Goal: Contribute content: Add original content to the website for others to see

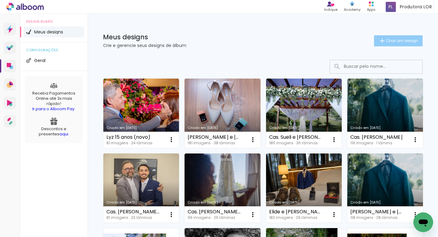
click at [392, 41] on span "Criar um design" at bounding box center [402, 41] width 32 height 4
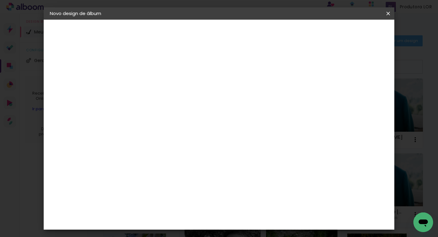
click at [150, 83] on input at bounding box center [150, 83] width 0 height 10
type input "[PERSON_NAME] e [PERSON_NAME]"
click at [213, 29] on paper-button "Avançar" at bounding box center [198, 32] width 30 height 10
click at [173, 173] on div "Amplicolor" at bounding box center [159, 173] width 26 height 5
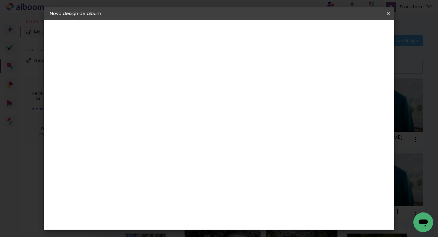
click at [0, 0] on slot "Avançar" at bounding box center [0, 0] width 0 height 0
click at [192, 230] on span "30 × 30" at bounding box center [177, 236] width 29 height 13
click at [0, 0] on slot "Avançar" at bounding box center [0, 0] width 0 height 0
click at [248, 136] on quentale-layouter at bounding box center [246, 154] width 178 height 89
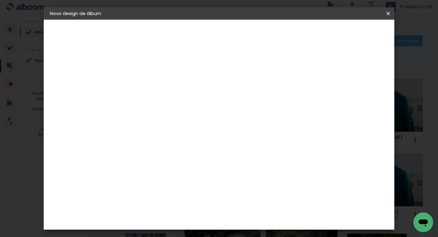
click at [354, 30] on span "Iniciar design" at bounding box center [340, 32] width 28 height 4
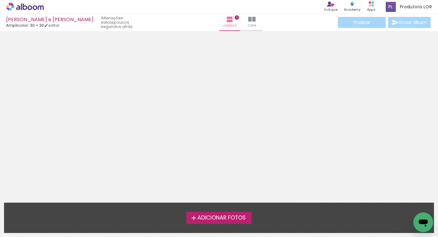
click at [215, 216] on span "Adicionar Fotos" at bounding box center [221, 218] width 48 height 6
click at [0, 0] on input "file" at bounding box center [0, 0] width 0 height 0
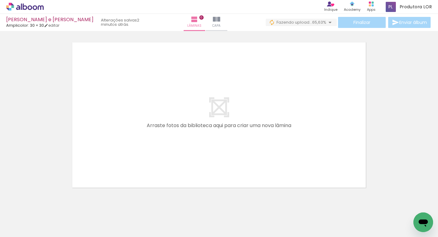
click at [59, 219] on div at bounding box center [61, 217] width 30 height 20
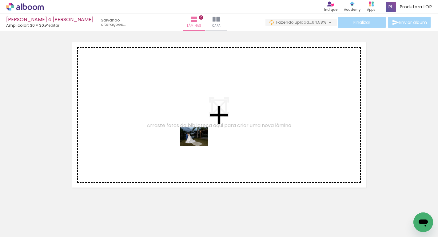
drag, startPoint x: 220, startPoint y: 219, endPoint x: 198, endPoint y: 145, distance: 76.8
click at [198, 145] on quentale-workspace at bounding box center [219, 118] width 438 height 237
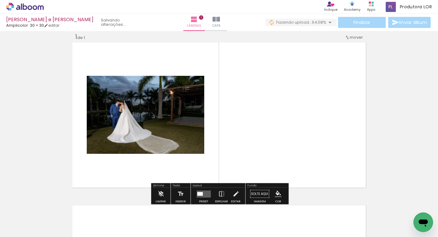
scroll to position [8, 0]
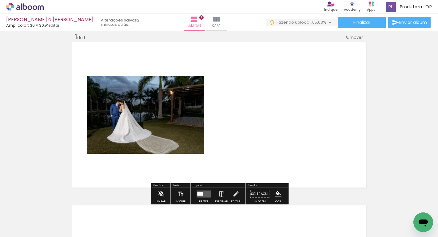
click at [206, 193] on quentale-layouter at bounding box center [203, 194] width 14 height 7
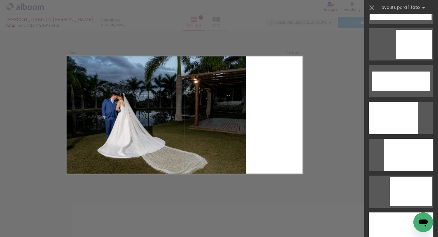
scroll to position [1577, 0]
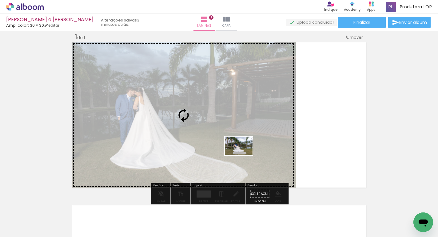
drag, startPoint x: 360, startPoint y: 215, endPoint x: 243, endPoint y: 155, distance: 131.4
click at [243, 155] on quentale-workspace at bounding box center [219, 118] width 438 height 237
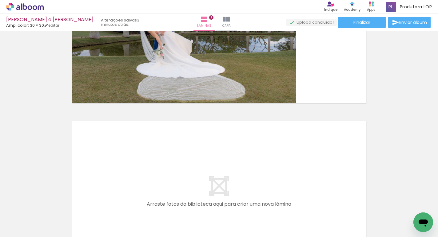
scroll to position [0, 0]
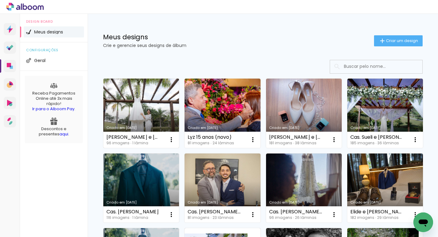
click at [145, 102] on link "Criado em [DATE]" at bounding box center [141, 113] width 76 height 69
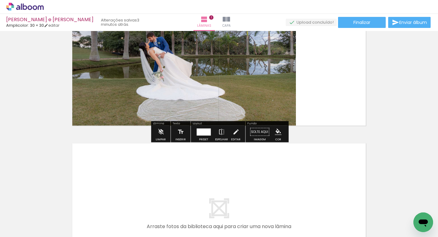
scroll to position [70, 0]
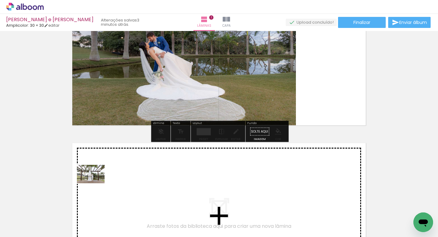
click at [95, 183] on quentale-workspace at bounding box center [219, 118] width 438 height 237
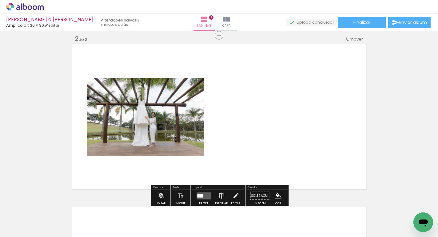
scroll to position [171, 0]
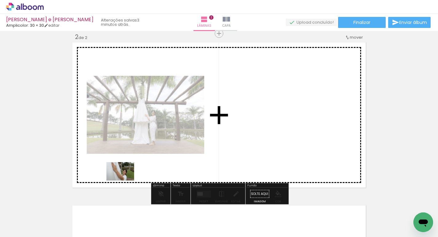
drag, startPoint x: 104, startPoint y: 214, endPoint x: 125, endPoint y: 181, distance: 39.2
click at [125, 181] on quentale-workspace at bounding box center [219, 118] width 438 height 237
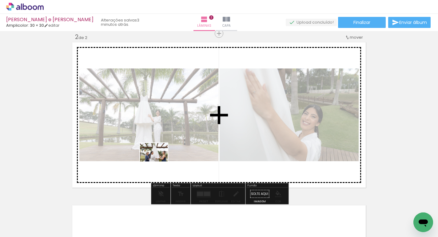
drag, startPoint x: 158, startPoint y: 203, endPoint x: 158, endPoint y: 162, distance: 40.9
click at [158, 162] on quentale-workspace at bounding box center [219, 118] width 438 height 237
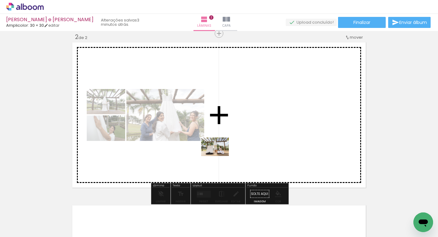
drag, startPoint x: 202, startPoint y: 211, endPoint x: 220, endPoint y: 155, distance: 59.1
click at [220, 155] on quentale-workspace at bounding box center [219, 118] width 438 height 237
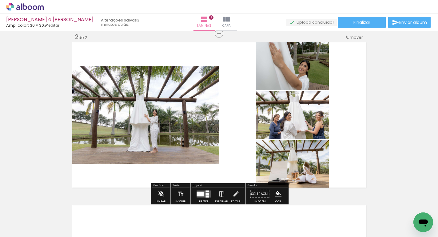
click at [201, 192] on div at bounding box center [199, 194] width 7 height 5
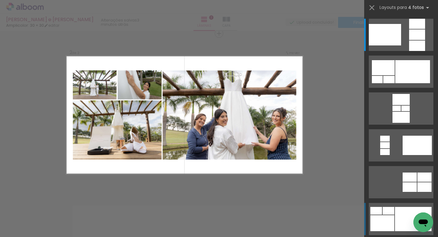
click at [407, 51] on quentale-layouter at bounding box center [400, 35] width 65 height 32
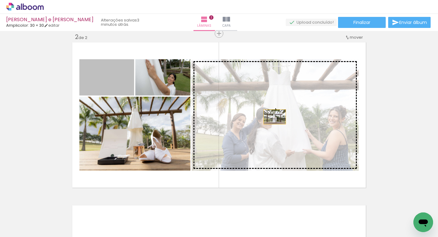
drag, startPoint x: 128, startPoint y: 84, endPoint x: 280, endPoint y: 119, distance: 155.6
click at [0, 0] on slot at bounding box center [0, 0] width 0 height 0
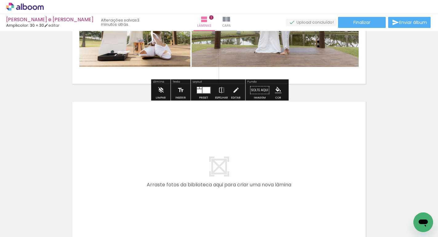
scroll to position [279, 0]
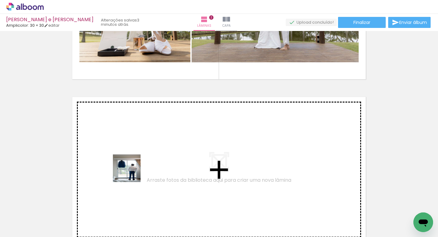
drag, startPoint x: 134, startPoint y: 219, endPoint x: 132, endPoint y: 165, distance: 54.8
click at [132, 165] on quentale-workspace at bounding box center [219, 118] width 438 height 237
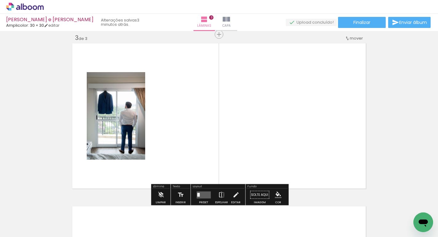
scroll to position [334, 0]
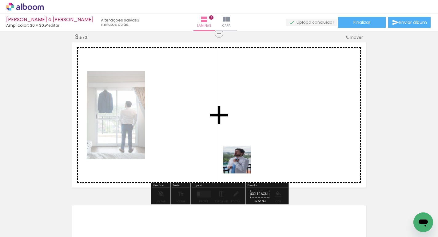
drag, startPoint x: 240, startPoint y: 214, endPoint x: 245, endPoint y: 131, distance: 82.9
click at [245, 131] on quentale-workspace at bounding box center [219, 118] width 438 height 237
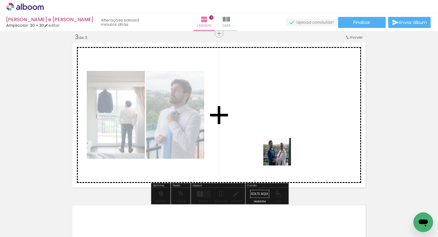
drag, startPoint x: 273, startPoint y: 217, endPoint x: 282, endPoint y: 154, distance: 63.4
click at [282, 154] on quentale-workspace at bounding box center [219, 118] width 438 height 237
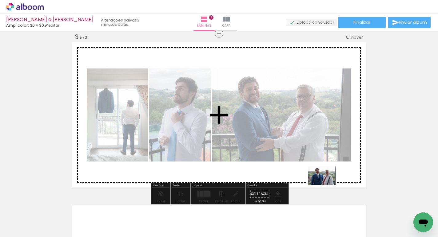
drag, startPoint x: 339, startPoint y: 222, endPoint x: 326, endPoint y: 185, distance: 39.4
click at [326, 185] on quentale-workspace at bounding box center [219, 118] width 438 height 237
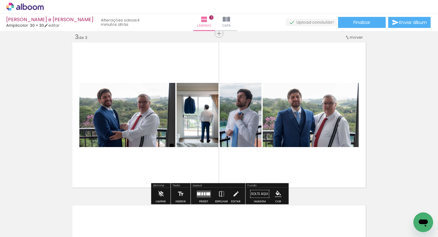
click at [203, 197] on quentale-layouter at bounding box center [203, 194] width 14 height 7
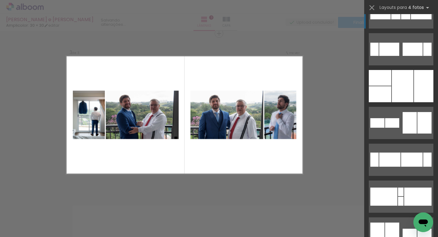
scroll to position [0, 0]
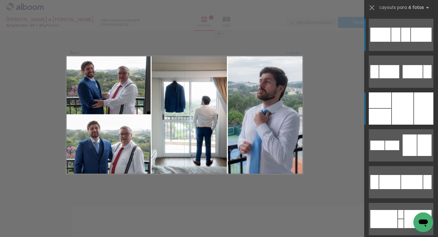
click at [404, 102] on div at bounding box center [403, 109] width 22 height 32
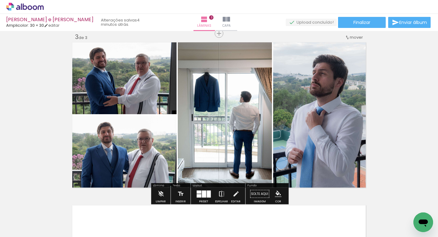
click at [223, 195] on paper-button "Espelhar" at bounding box center [221, 196] width 16 height 16
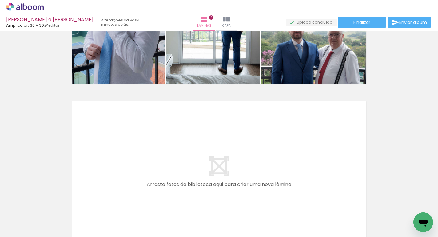
scroll to position [439, 0]
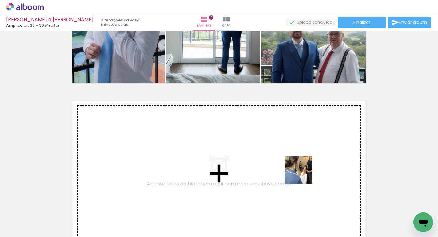
click at [301, 173] on quentale-workspace at bounding box center [219, 118] width 438 height 237
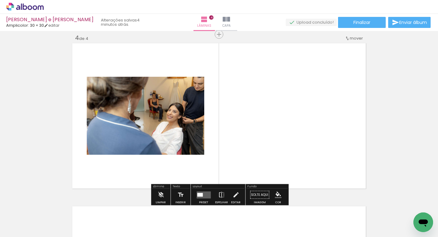
scroll to position [497, 0]
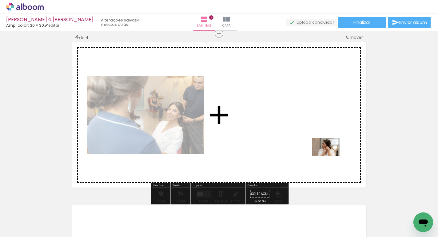
click at [330, 156] on quentale-workspace at bounding box center [219, 118] width 438 height 237
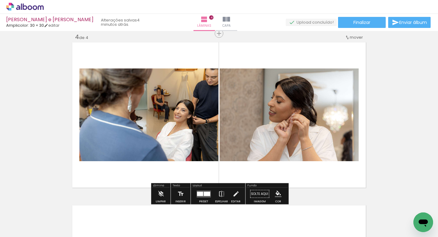
scroll to position [0, 178]
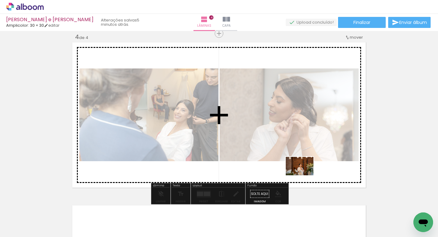
drag, startPoint x: 301, startPoint y: 217, endPoint x: 303, endPoint y: 175, distance: 41.2
click at [303, 175] on quentale-workspace at bounding box center [219, 118] width 438 height 237
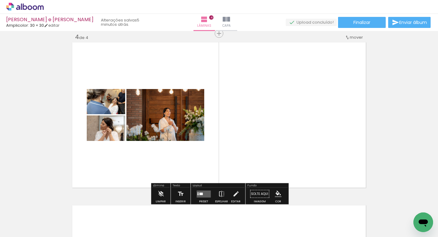
click at [207, 194] on quentale-layouter at bounding box center [203, 194] width 14 height 7
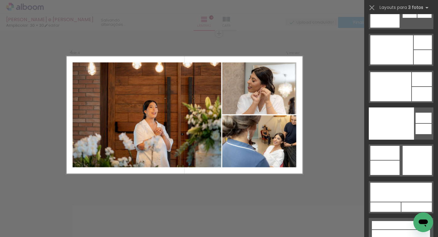
scroll to position [7816, 0]
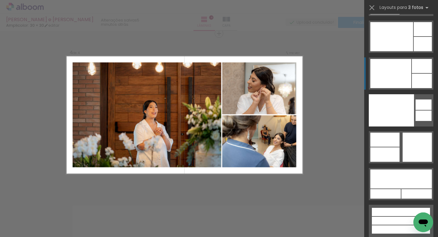
click at [397, 226] on div at bounding box center [401, 230] width 58 height 8
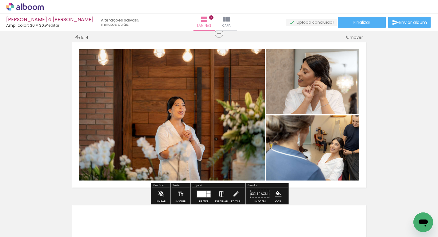
click at [222, 195] on iron-icon at bounding box center [221, 194] width 7 height 12
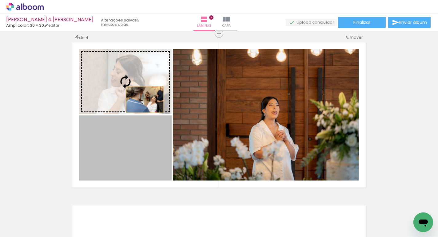
drag, startPoint x: 147, startPoint y: 152, endPoint x: 144, endPoint y: 100, distance: 52.3
click at [0, 0] on slot at bounding box center [0, 0] width 0 height 0
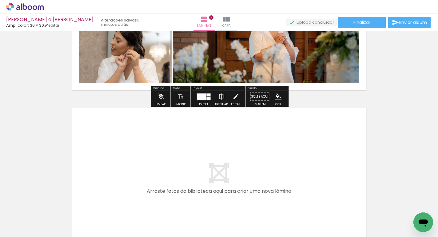
scroll to position [599, 0]
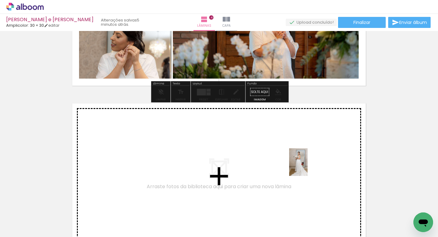
drag, startPoint x: 333, startPoint y: 210, endPoint x: 307, endPoint y: 166, distance: 51.5
click at [307, 166] on quentale-workspace at bounding box center [219, 118] width 438 height 237
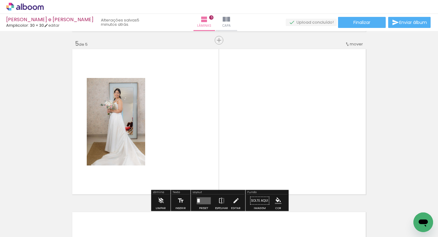
scroll to position [660, 0]
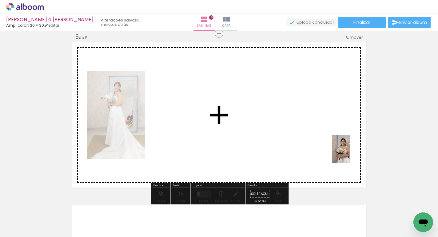
drag, startPoint x: 374, startPoint y: 209, endPoint x: 350, endPoint y: 154, distance: 60.7
click at [350, 154] on quentale-workspace at bounding box center [219, 118] width 438 height 237
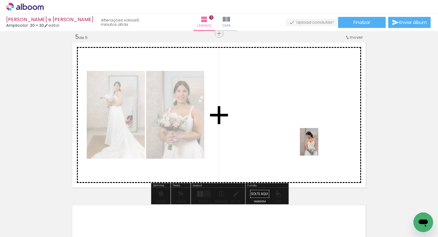
click at [317, 145] on quentale-workspace at bounding box center [219, 118] width 438 height 237
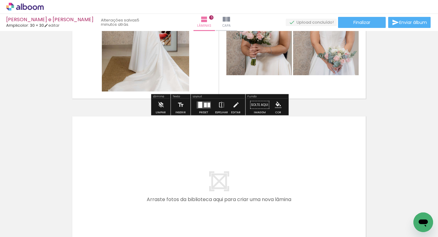
scroll to position [751, 0]
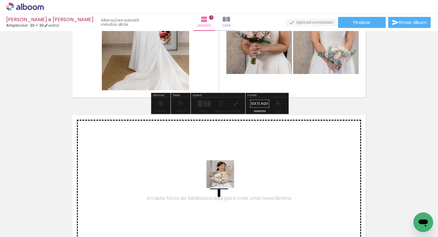
drag, startPoint x: 232, startPoint y: 214, endPoint x: 225, endPoint y: 179, distance: 35.8
click at [225, 179] on quentale-workspace at bounding box center [219, 118] width 438 height 237
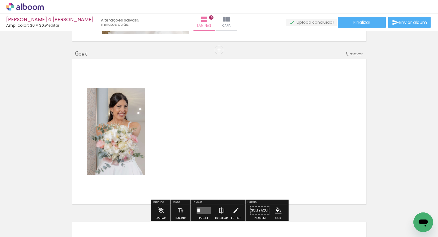
scroll to position [824, 0]
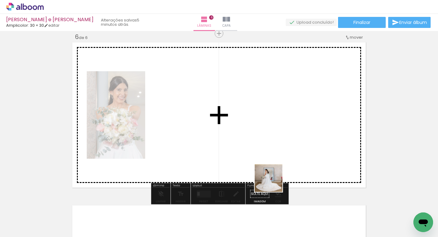
drag, startPoint x: 273, startPoint y: 215, endPoint x: 271, endPoint y: 147, distance: 67.6
click at [271, 147] on quentale-workspace at bounding box center [219, 118] width 438 height 237
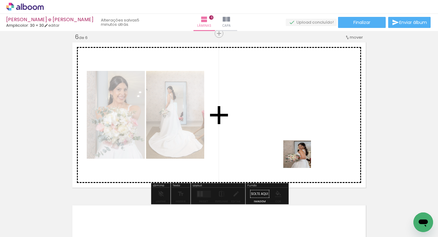
drag, startPoint x: 301, startPoint y: 210, endPoint x: 301, endPoint y: 152, distance: 58.1
click at [301, 152] on quentale-workspace at bounding box center [219, 118] width 438 height 237
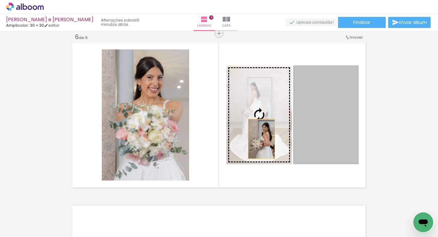
drag, startPoint x: 318, startPoint y: 136, endPoint x: 259, endPoint y: 137, distance: 59.6
click at [0, 0] on slot at bounding box center [0, 0] width 0 height 0
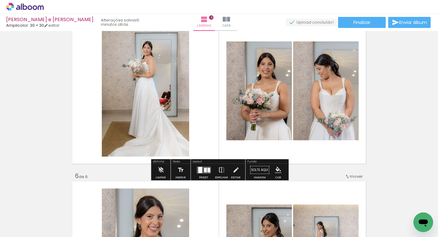
scroll to position [688, 0]
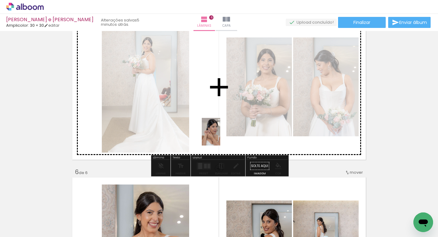
drag, startPoint x: 349, startPoint y: 223, endPoint x: 220, endPoint y: 136, distance: 155.3
click at [220, 136] on quentale-workspace at bounding box center [219, 118] width 438 height 237
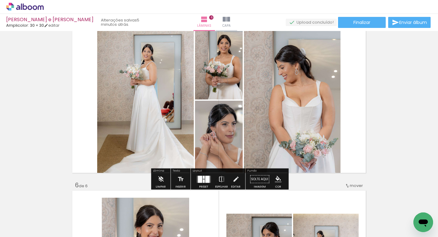
scroll to position [680, 0]
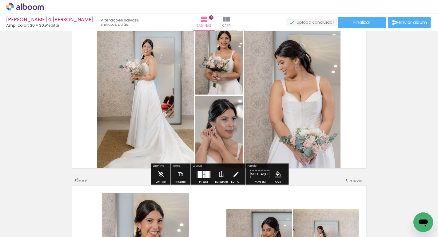
click at [206, 174] on div at bounding box center [207, 174] width 4 height 7
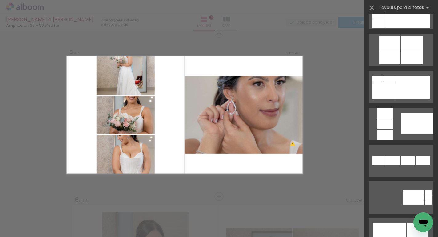
scroll to position [9245, 0]
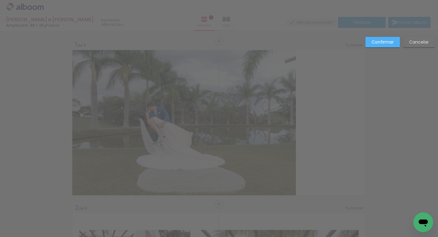
scroll to position [0, 379]
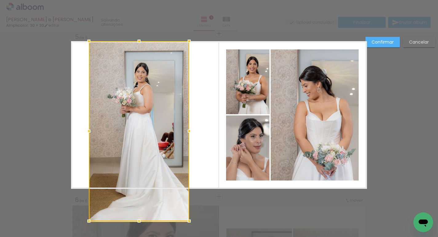
click at [89, 179] on div at bounding box center [139, 131] width 100 height 180
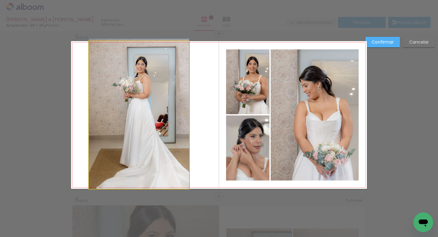
drag, startPoint x: 143, startPoint y: 163, endPoint x: 144, endPoint y: 158, distance: 5.2
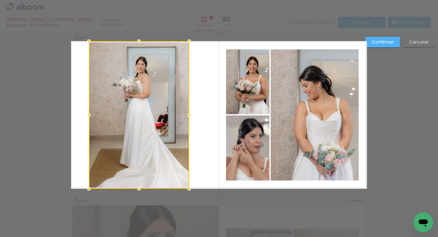
click at [217, 167] on quentale-layouter at bounding box center [219, 115] width 296 height 148
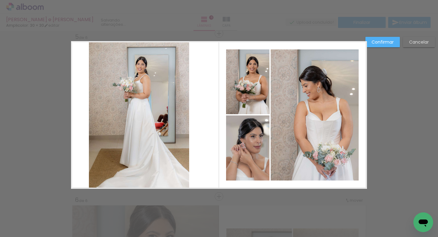
click at [0, 0] on slot "Confirmar" at bounding box center [0, 0] width 0 height 0
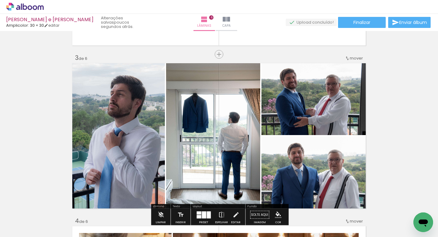
scroll to position [311, 0]
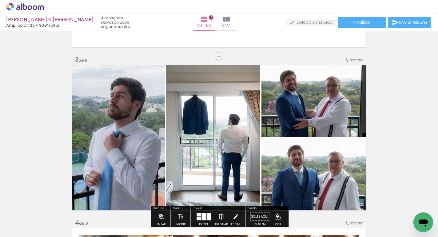
click at [359, 60] on span "mover" at bounding box center [355, 60] width 13 height 6
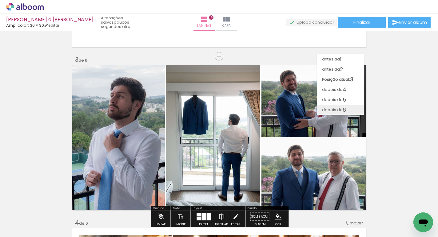
click at [346, 109] on paper-item "depois da 6" at bounding box center [340, 110] width 47 height 10
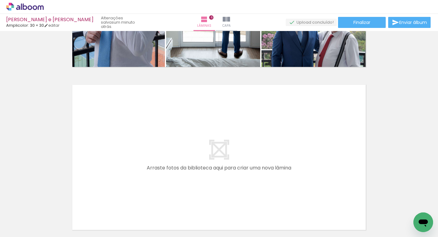
scroll to position [945, 0]
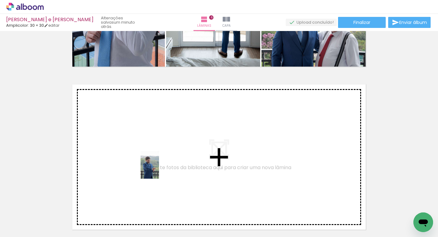
drag, startPoint x: 148, startPoint y: 220, endPoint x: 159, endPoint y: 170, distance: 51.4
click at [159, 170] on quentale-workspace at bounding box center [219, 118] width 438 height 237
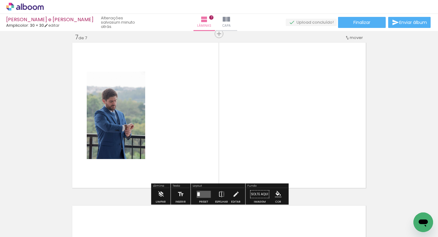
scroll to position [987, 0]
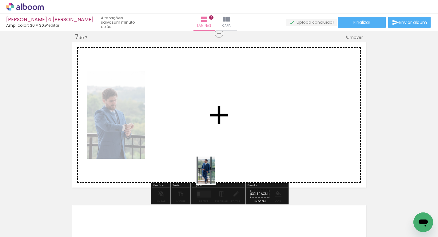
drag, startPoint x: 190, startPoint y: 221, endPoint x: 214, endPoint y: 174, distance: 52.4
click at [214, 174] on quentale-workspace at bounding box center [219, 118] width 438 height 237
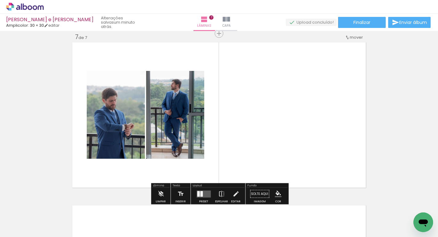
click at [207, 195] on quentale-layouter at bounding box center [203, 194] width 14 height 7
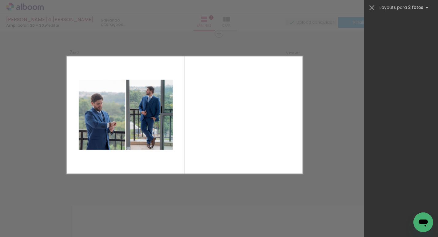
scroll to position [0, 0]
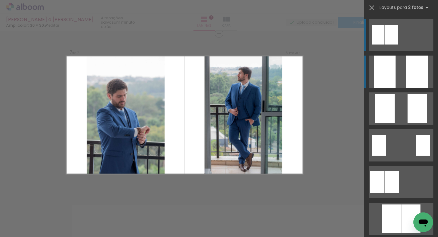
click at [394, 81] on div at bounding box center [385, 72] width 22 height 32
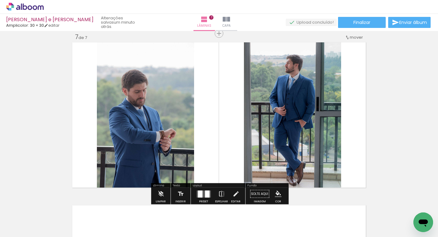
click at [119, 145] on quentale-photo at bounding box center [145, 115] width 97 height 148
click at [205, 195] on div at bounding box center [207, 194] width 5 height 7
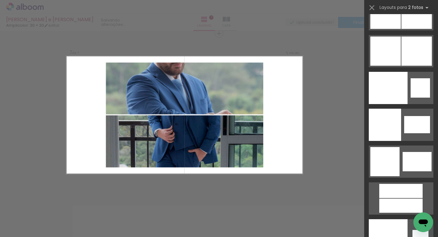
scroll to position [3193, 0]
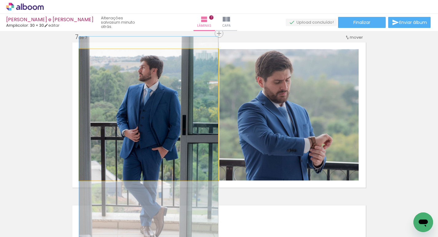
drag, startPoint x: 179, startPoint y: 124, endPoint x: 176, endPoint y: 151, distance: 26.2
click at [176, 151] on div at bounding box center [148, 141] width 139 height 208
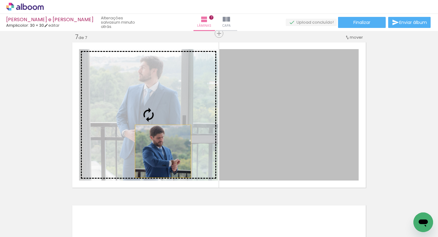
drag, startPoint x: 266, startPoint y: 150, endPoint x: 162, endPoint y: 151, distance: 103.6
click at [0, 0] on slot at bounding box center [0, 0] width 0 height 0
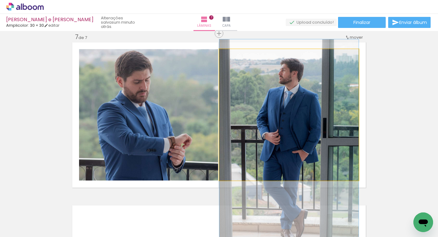
drag, startPoint x: 277, startPoint y: 117, endPoint x: 278, endPoint y: 145, distance: 28.0
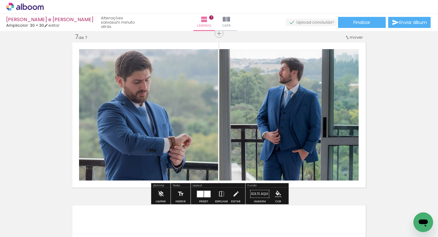
click at [205, 195] on div at bounding box center [207, 194] width 6 height 6
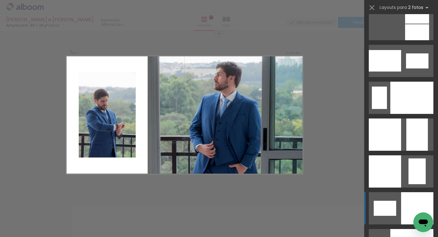
scroll to position [2412, 0]
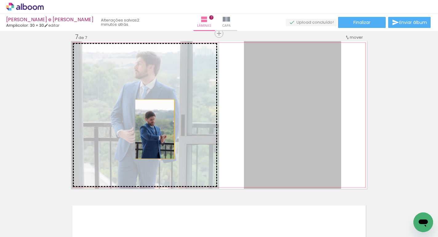
drag, startPoint x: 277, startPoint y: 120, endPoint x: 155, endPoint y: 129, distance: 122.9
click at [0, 0] on slot at bounding box center [0, 0] width 0 height 0
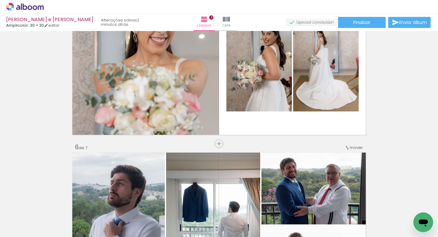
scroll to position [712, 0]
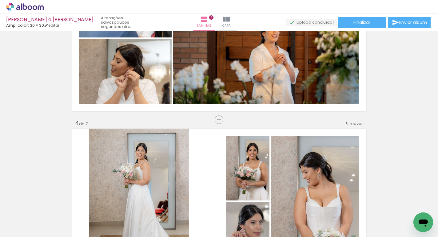
scroll to position [405, 0]
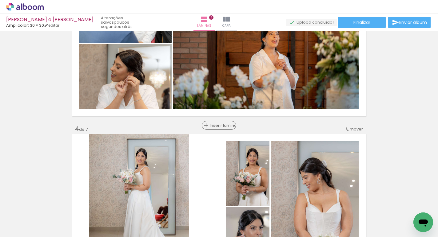
click at [219, 125] on span "Inserir lâmina" at bounding box center [222, 126] width 24 height 4
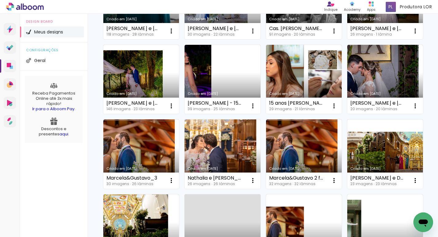
scroll to position [266, 0]
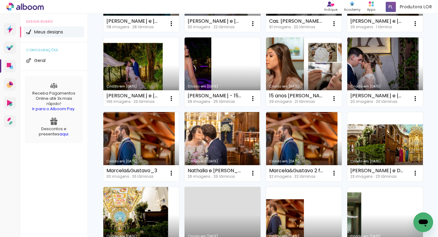
click at [217, 128] on link "Criado em [DATE]" at bounding box center [222, 146] width 76 height 69
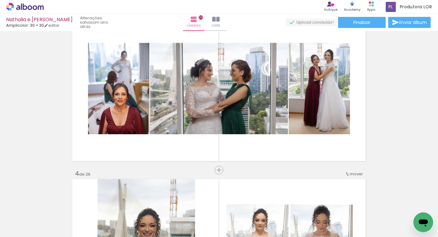
scroll to position [368, 0]
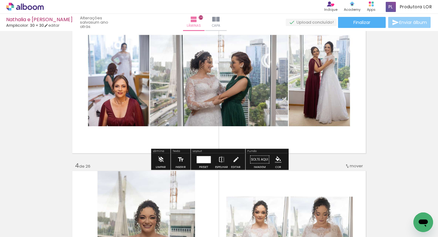
click at [406, 21] on span "Enviar álbum" at bounding box center [413, 22] width 28 height 4
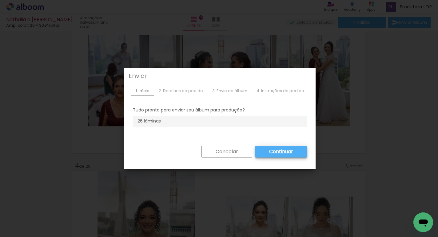
click at [0, 0] on slot "Cancelar" at bounding box center [0, 0] width 0 height 0
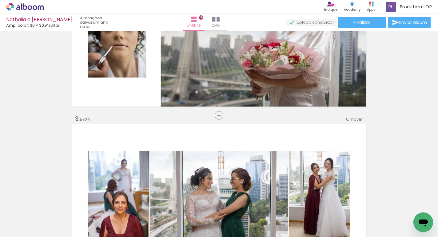
scroll to position [0, 0]
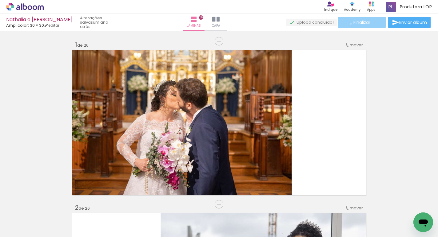
click at [348, 24] on paper-button "Finalizar" at bounding box center [362, 22] width 48 height 11
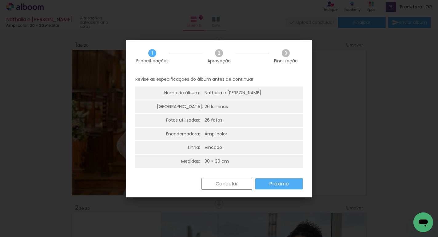
click at [0, 0] on slot "Próximo" at bounding box center [0, 0] width 0 height 0
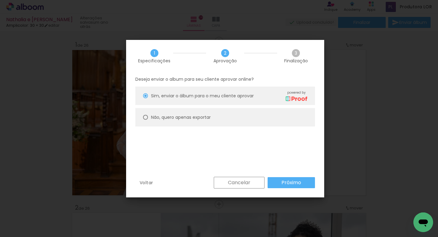
click at [0, 0] on slot "Próximo" at bounding box center [0, 0] width 0 height 0
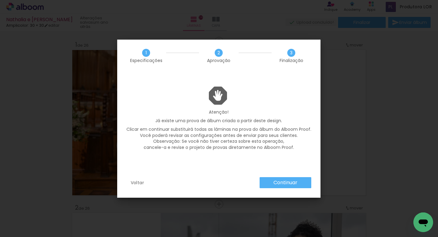
click at [0, 0] on slot "Continuar" at bounding box center [0, 0] width 0 height 0
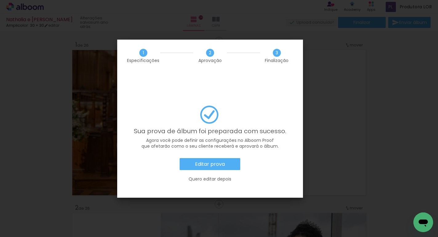
click at [219, 158] on paper-button "Editar prova" at bounding box center [209, 164] width 61 height 12
